Goal: Task Accomplishment & Management: Manage account settings

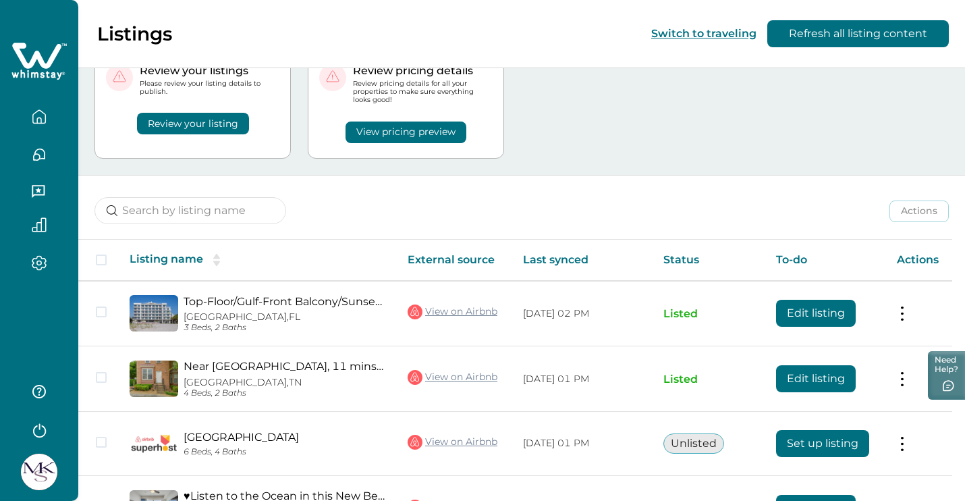
scroll to position [78, 0]
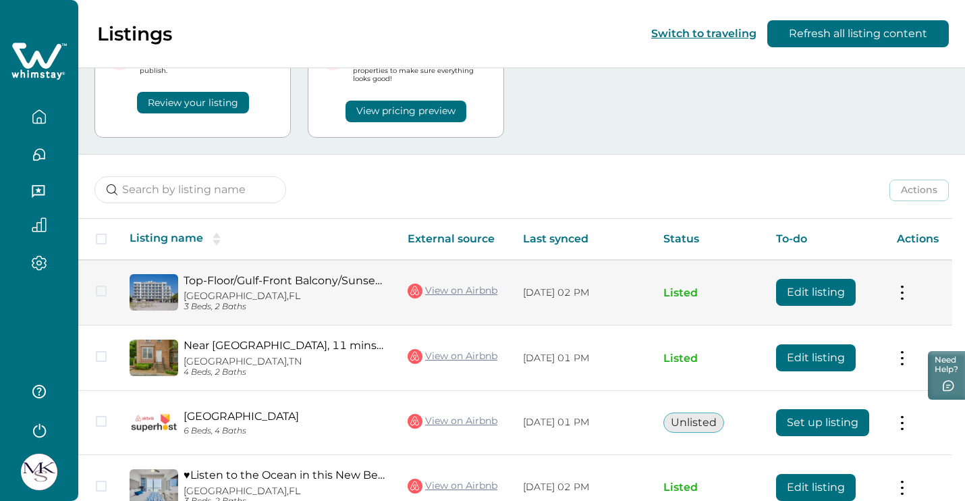
click at [825, 289] on button "Edit listing" at bounding box center [816, 292] width 80 height 27
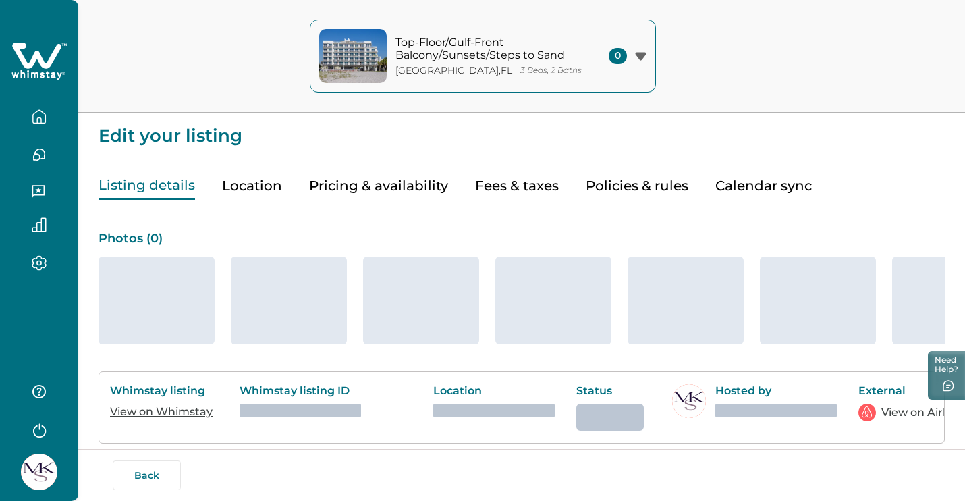
type input "15"
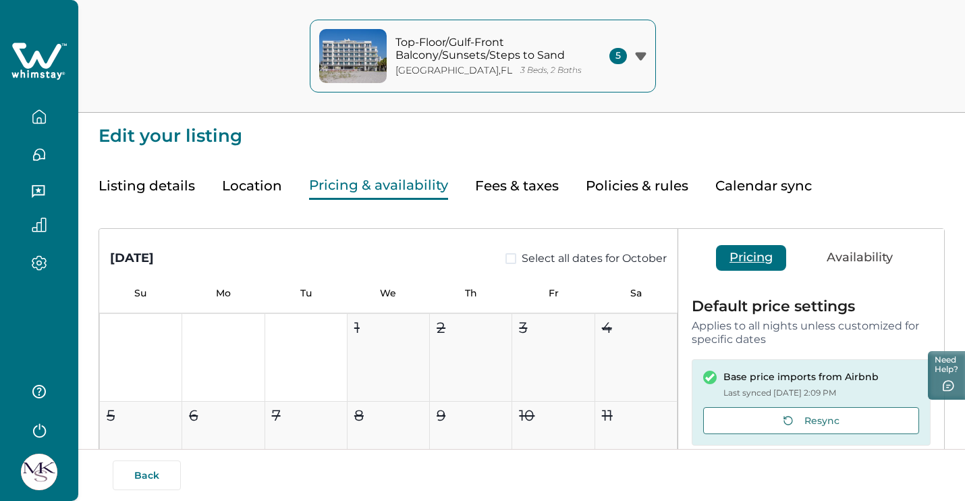
click at [398, 191] on button "Pricing & availability" at bounding box center [378, 186] width 139 height 28
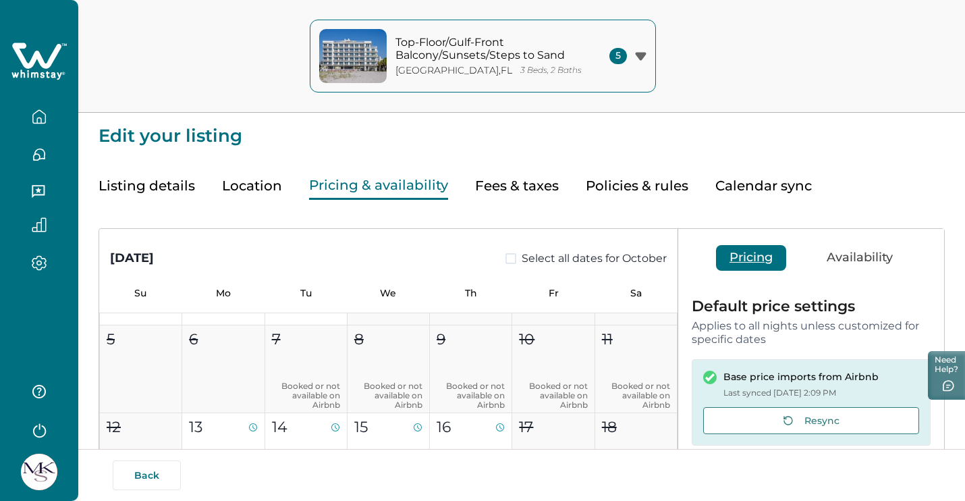
click at [854, 260] on button "Availability" at bounding box center [859, 258] width 93 height 26
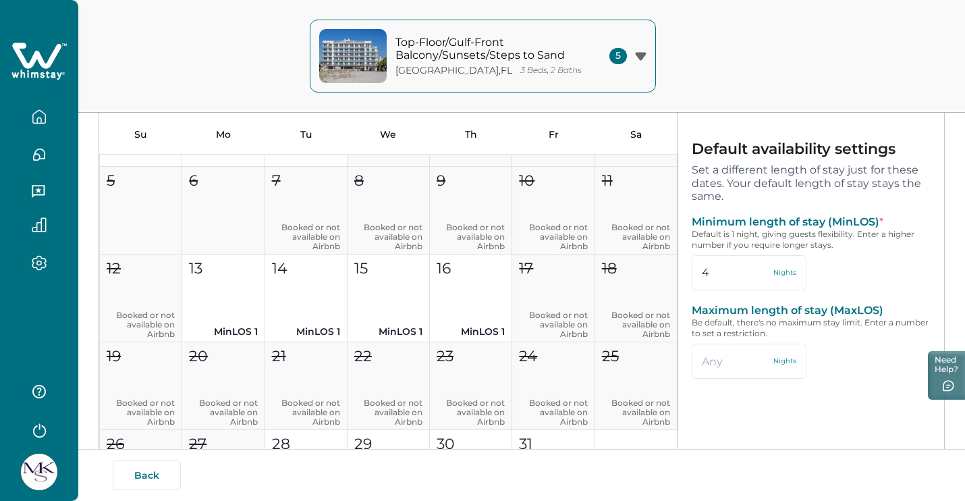
scroll to position [53, 0]
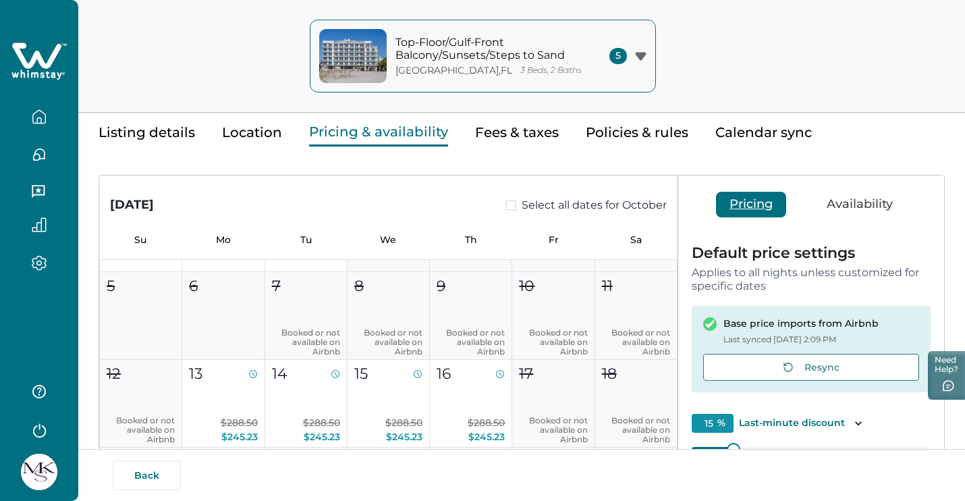
click at [757, 202] on button "Pricing" at bounding box center [751, 205] width 70 height 26
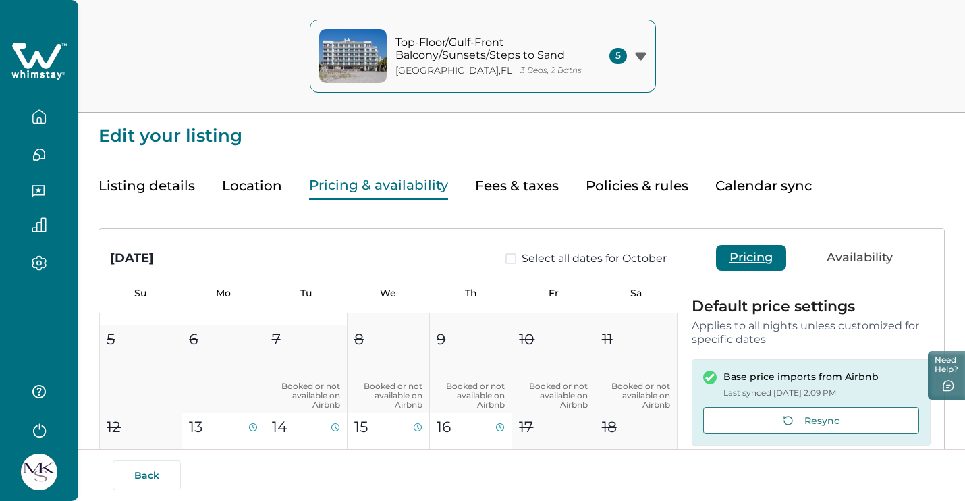
scroll to position [0, 0]
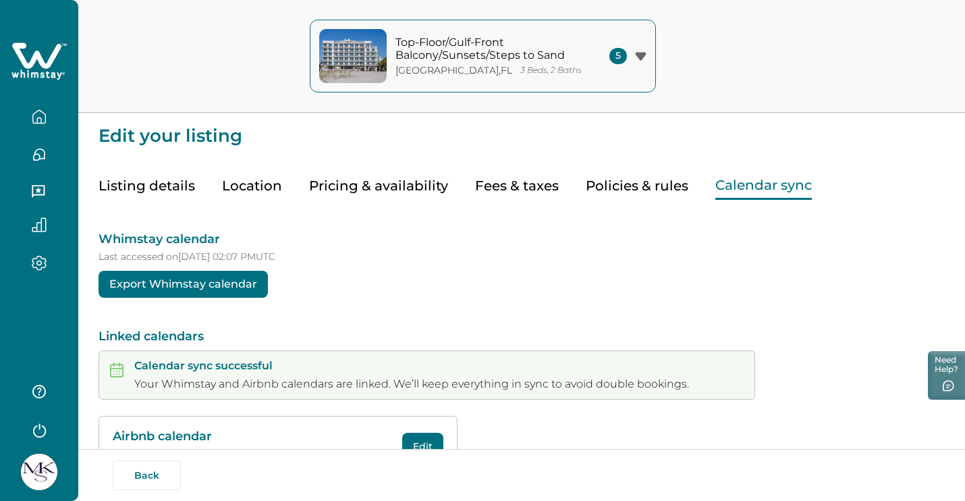
click at [722, 175] on button "Calendar sync" at bounding box center [763, 186] width 96 height 28
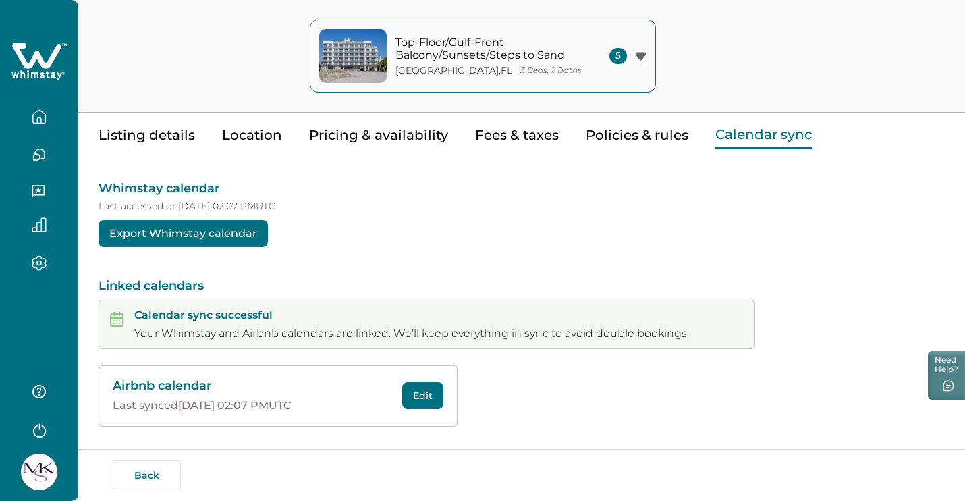
scroll to position [50, 0]
click at [208, 232] on button "Export Whimstay calendar" at bounding box center [182, 234] width 169 height 27
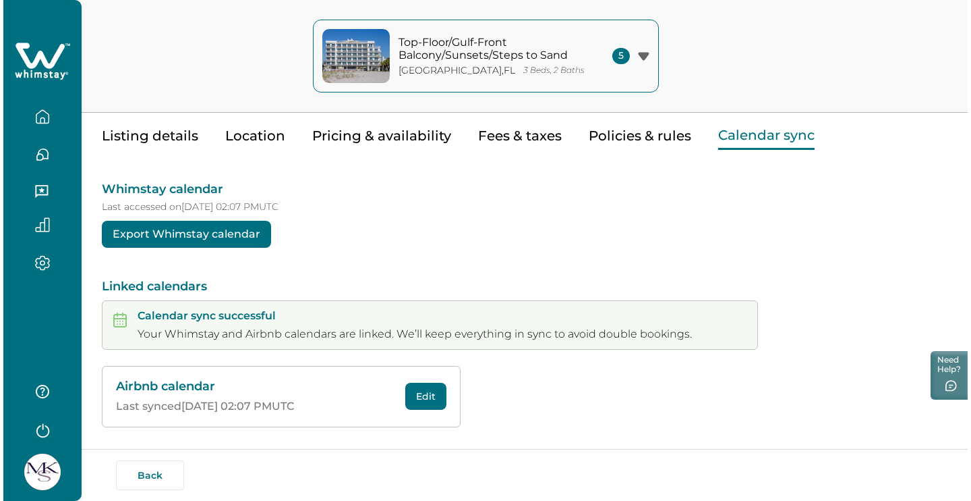
scroll to position [44, 0]
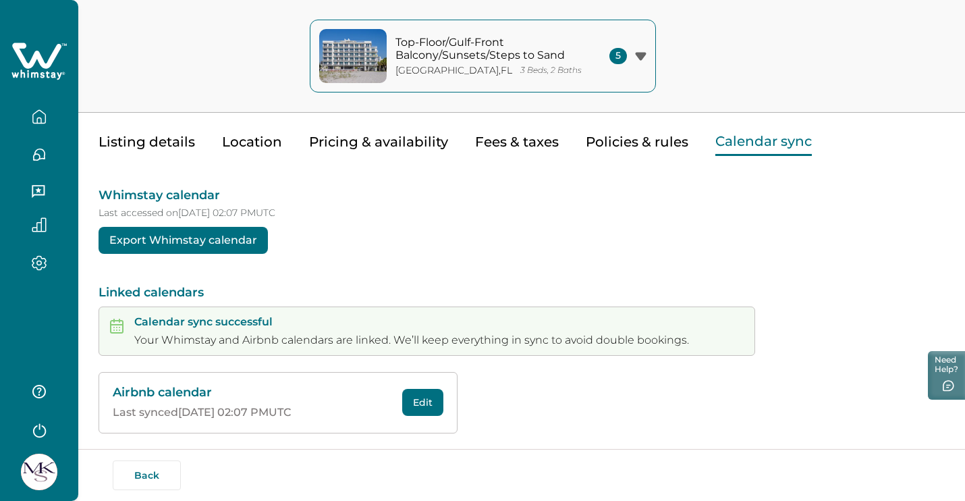
click at [636, 59] on icon "button" at bounding box center [640, 56] width 11 height 9
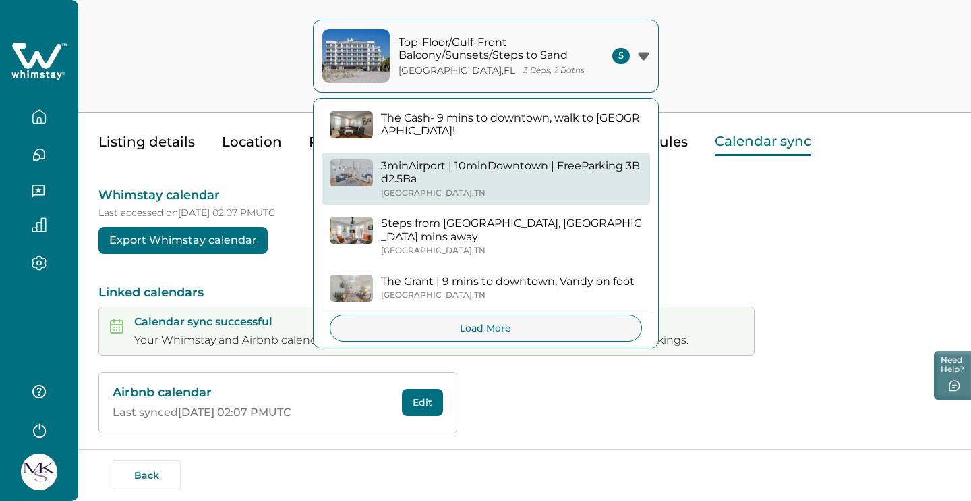
scroll to position [62, 0]
click at [537, 171] on p "3minAirport | 10minDowntown | FreeParking 3Bd2.5Ba" at bounding box center [511, 173] width 261 height 26
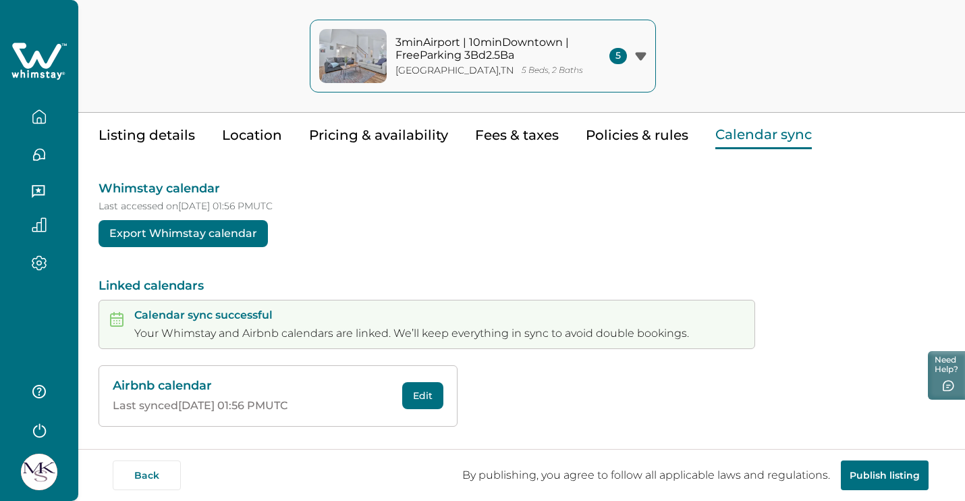
scroll to position [50, 0]
click at [198, 239] on button "Export Whimstay calendar" at bounding box center [182, 234] width 169 height 27
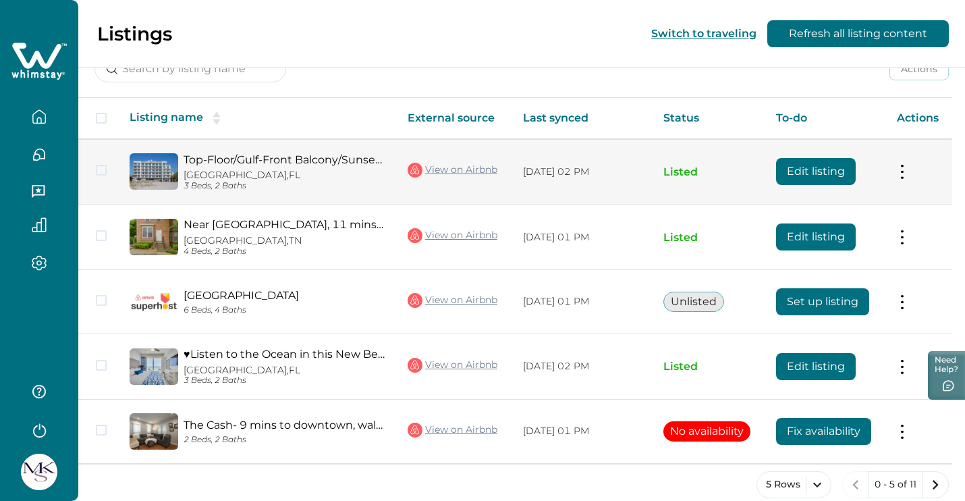
scroll to position [190, 0]
